Goal: Obtain resource: Download file/media

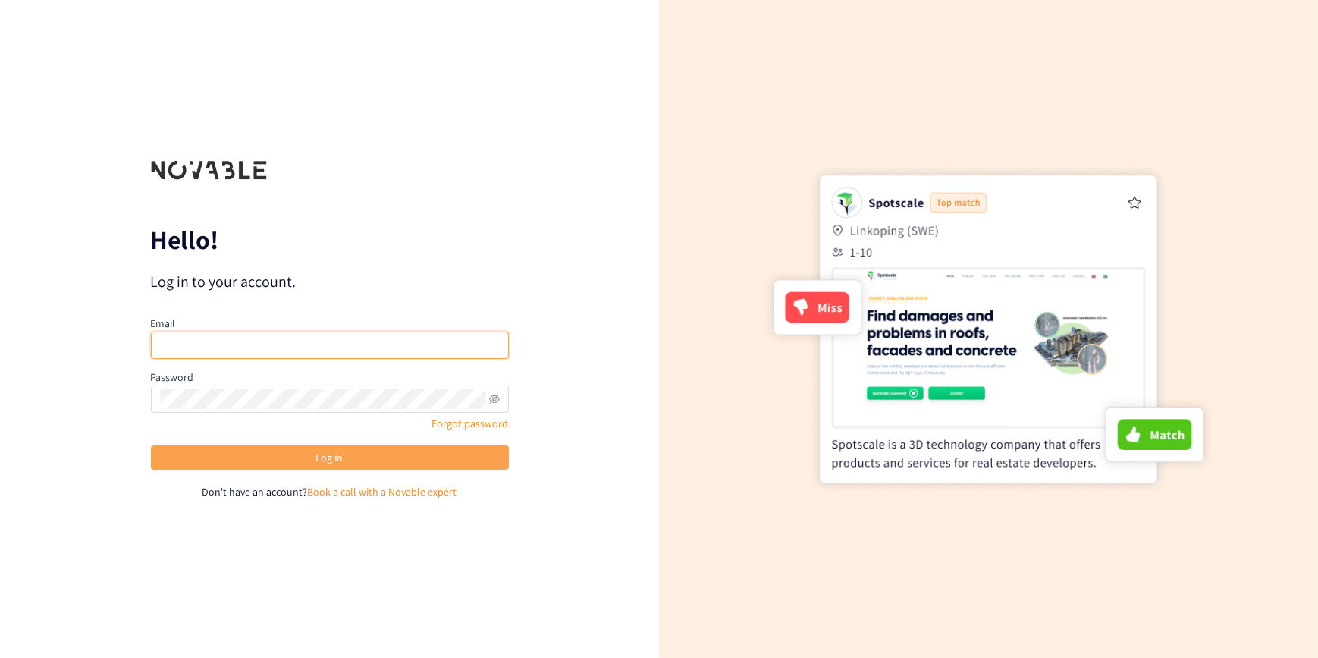
type input "[EMAIL_ADDRESS][PERSON_NAME][DOMAIN_NAME]"
click at [335, 455] on span "Log in" at bounding box center [329, 457] width 27 height 17
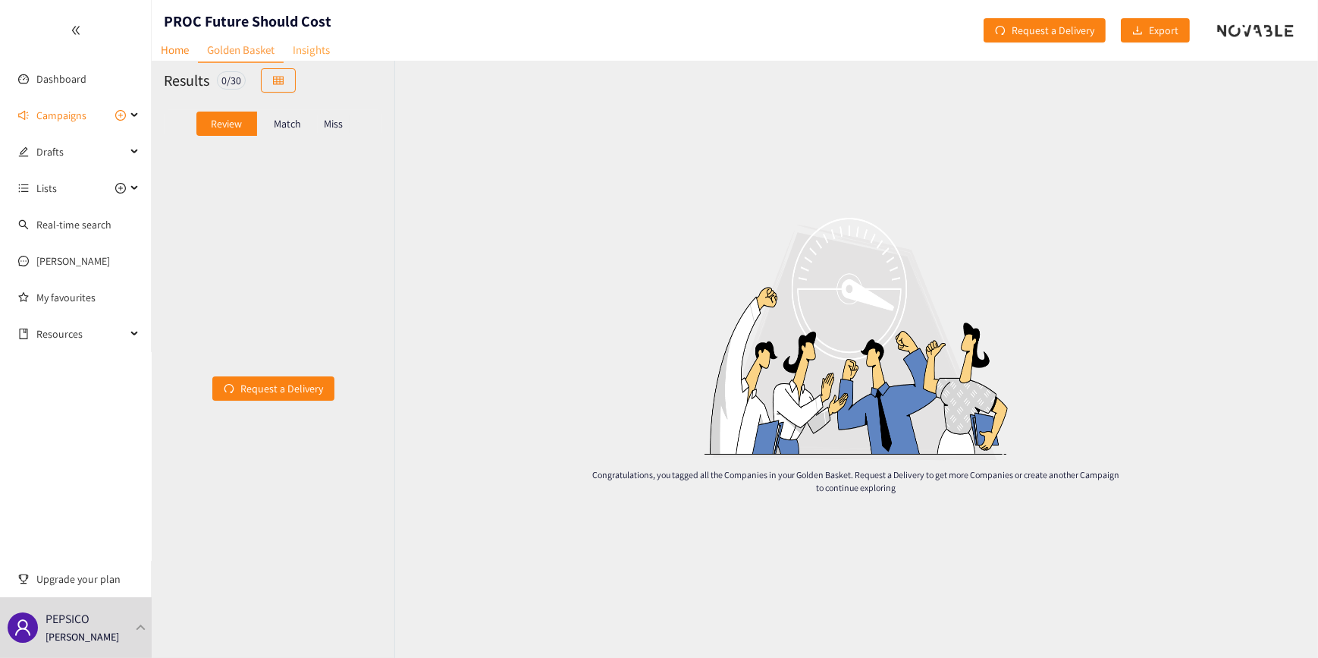
click at [322, 50] on link "Insights" at bounding box center [311, 50] width 55 height 24
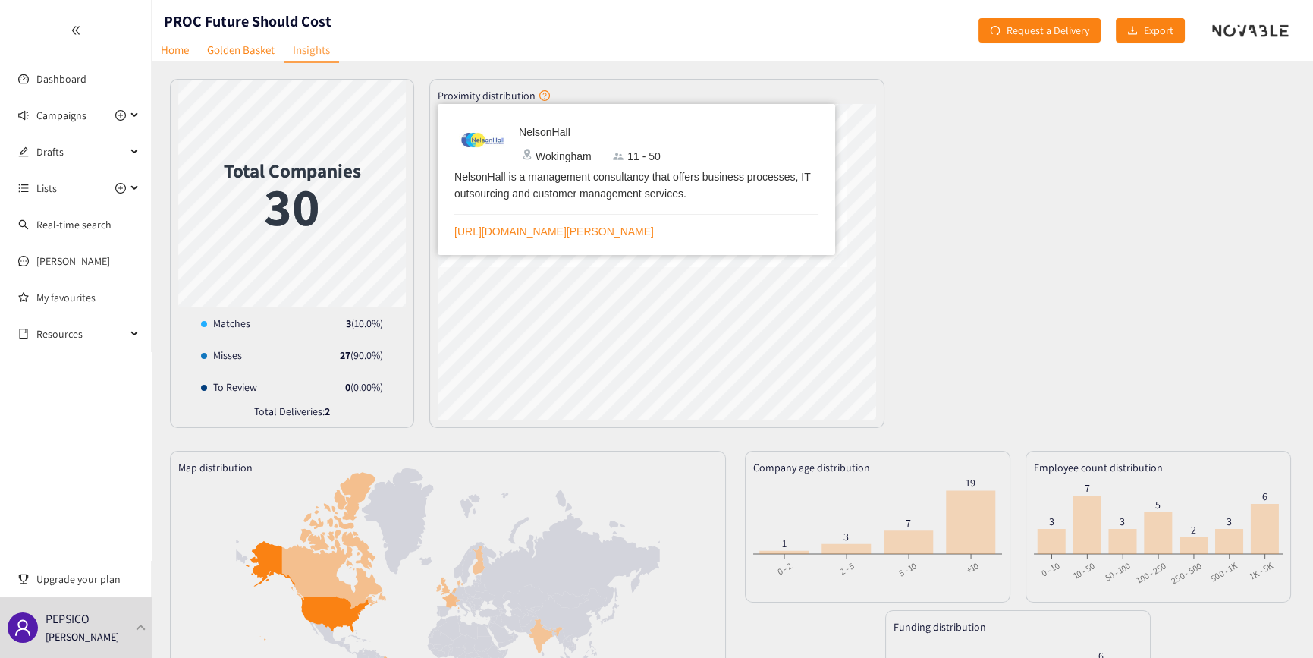
drag, startPoint x: 1135, startPoint y: 130, endPoint x: 977, endPoint y: 133, distance: 157.8
click at [1134, 130] on div "Total Companies 30 Matches 3 ( 10.0 %) Misses 27 ( 90.0 %) To Review 0 ( 0.00 %…" at bounding box center [732, 253] width 1125 height 349
drag, startPoint x: 994, startPoint y: 181, endPoint x: 985, endPoint y: 184, distance: 9.6
click at [994, 181] on div "Total Companies 30 Matches 3 ( 10.0 %) Misses 27 ( 90.0 %) To Review 0 ( 0.00 %…" at bounding box center [732, 253] width 1125 height 349
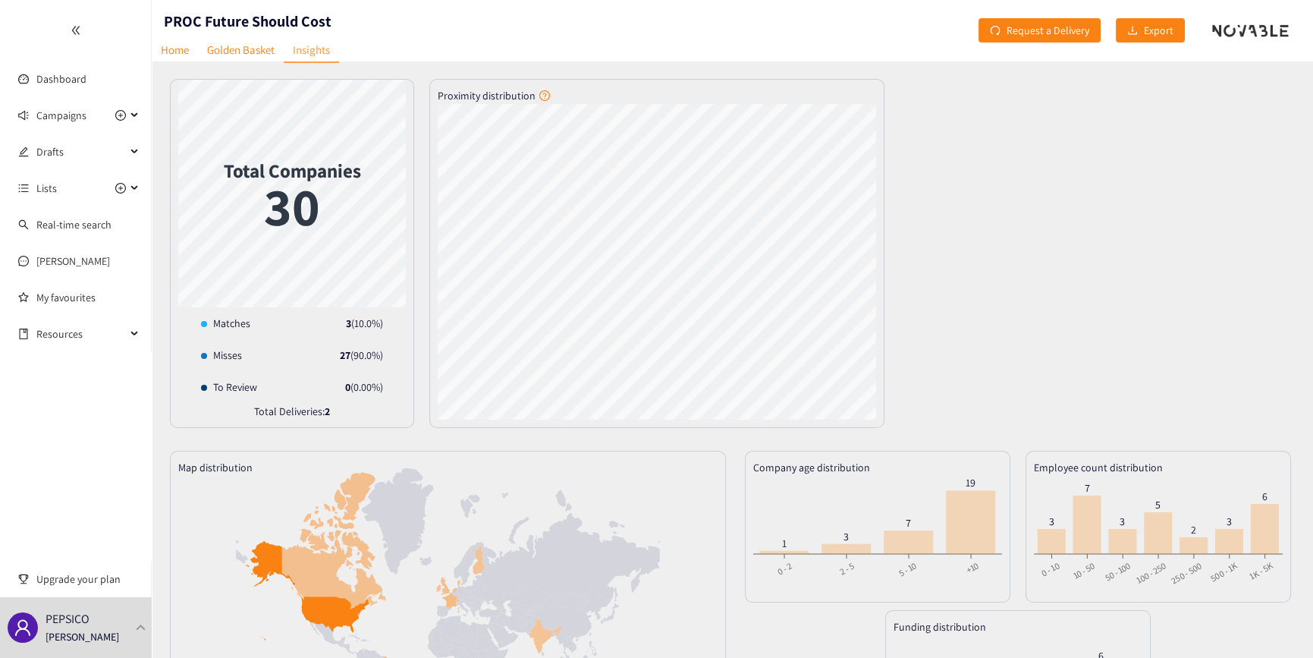
click at [1063, 216] on div "Total Companies 30 Matches 3 ( 10.0 %) Misses 27 ( 90.0 %) To Review 0 ( 0.00 %…" at bounding box center [732, 253] width 1125 height 349
click at [1146, 26] on span "Export" at bounding box center [1159, 30] width 30 height 17
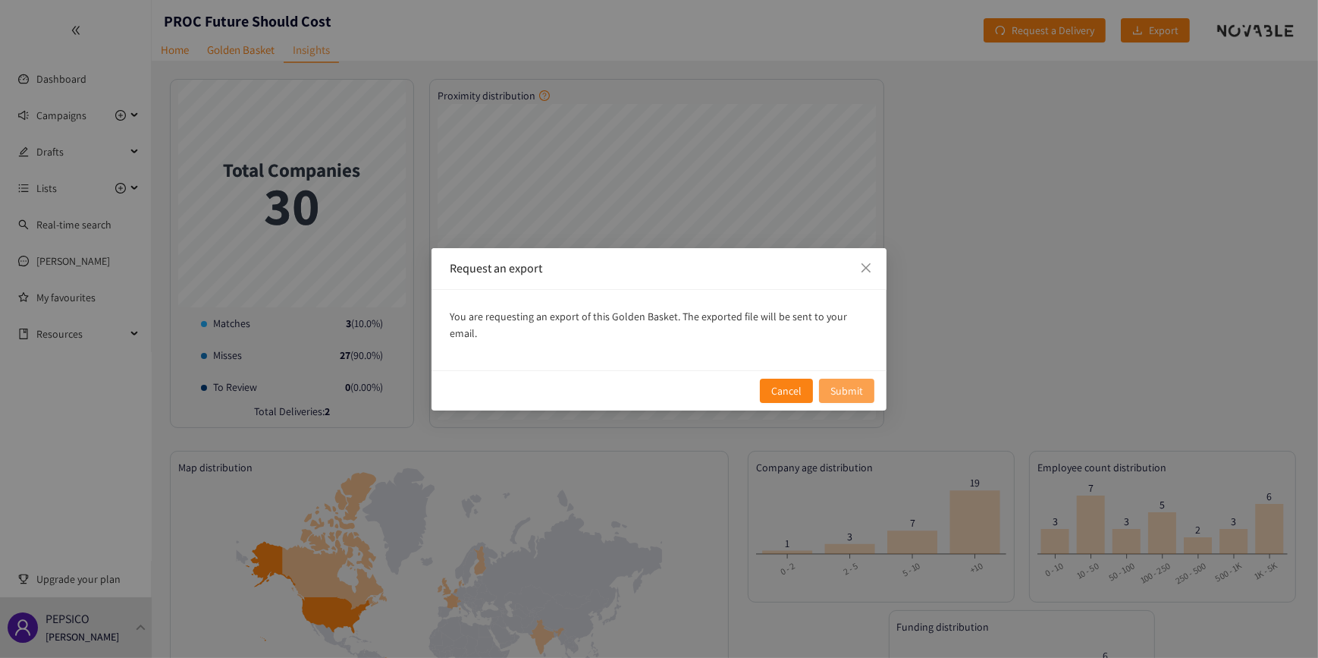
click at [842, 382] on span "Submit" at bounding box center [847, 390] width 33 height 17
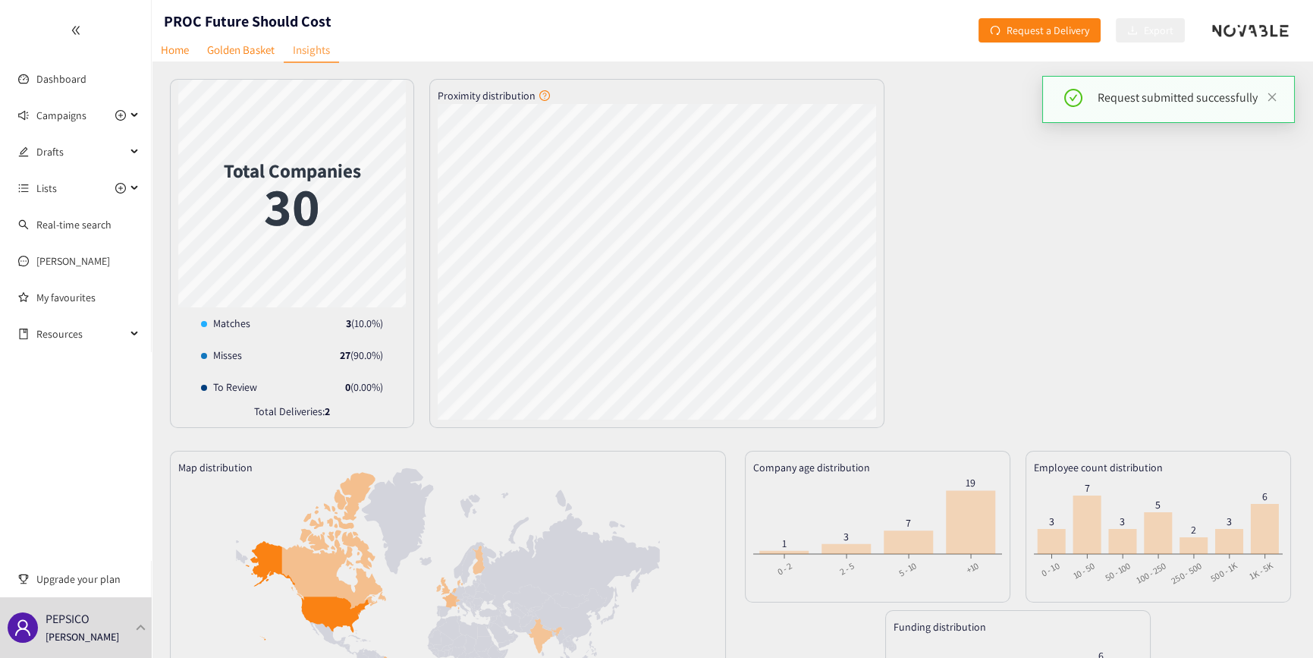
drag, startPoint x: 1084, startPoint y: 369, endPoint x: 1051, endPoint y: 370, distance: 32.7
click at [1085, 368] on div "Total Companies 30 Matches 3 ( 10.0 %) Misses 27 ( 90.0 %) To Review 0 ( 0.00 %…" at bounding box center [732, 253] width 1125 height 349
click at [179, 51] on link "Home" at bounding box center [175, 50] width 46 height 24
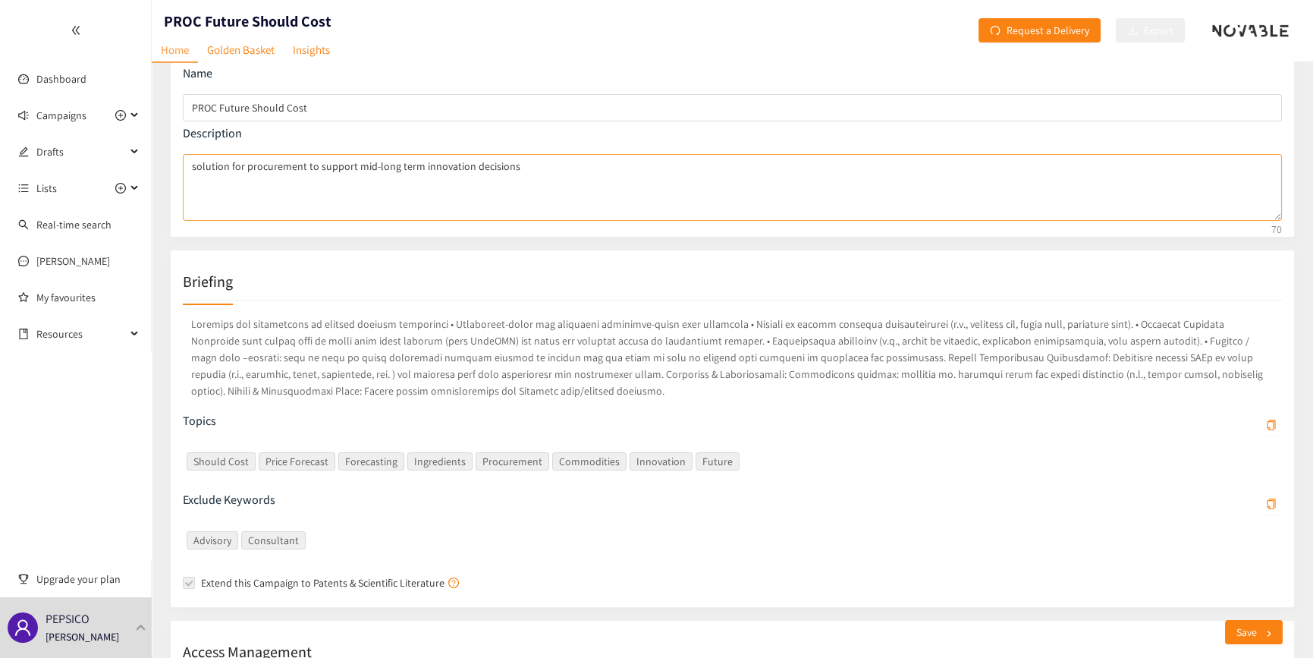
scroll to position [66, 0]
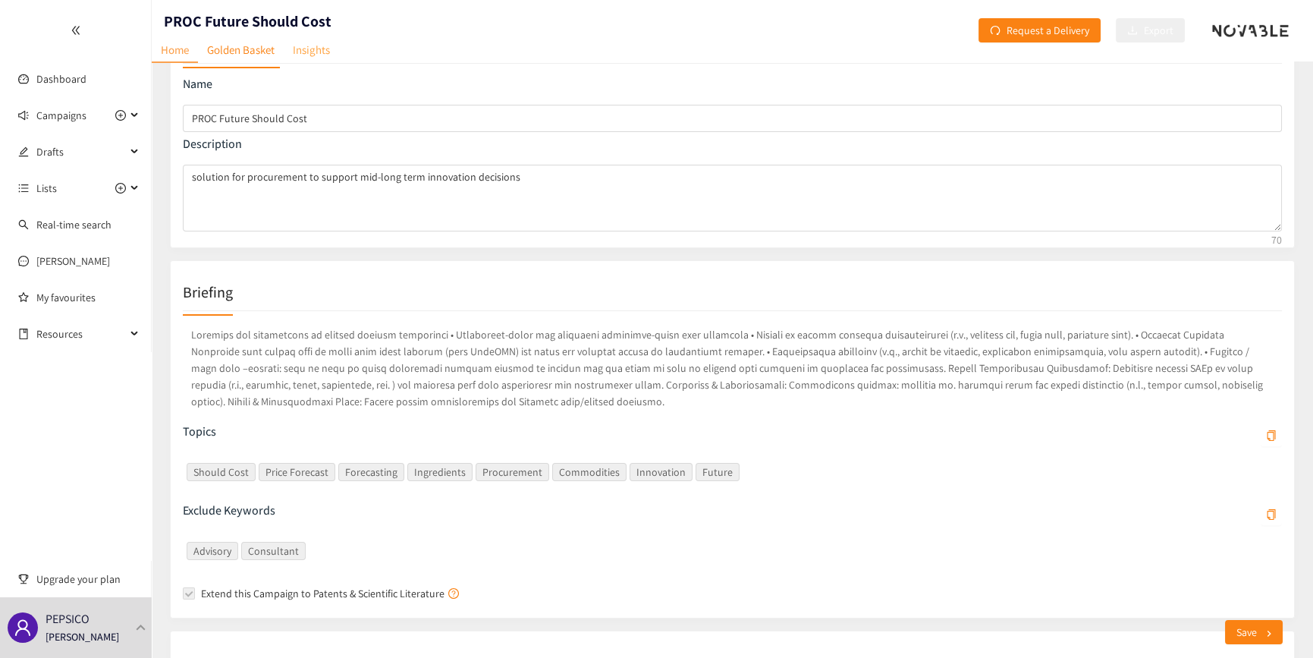
click at [313, 50] on link "Insights" at bounding box center [311, 50] width 55 height 24
